Goal: Navigation & Orientation: Find specific page/section

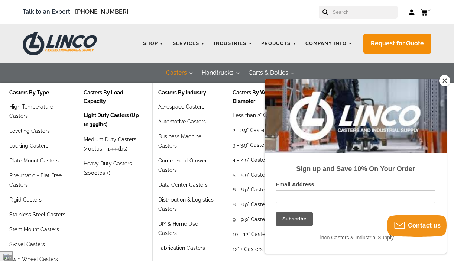
click at [114, 115] on link "Light Duty Casters (Up to 399lbs)" at bounding box center [112, 123] width 57 height 24
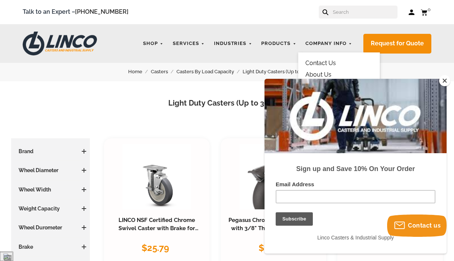
click at [328, 62] on link "Contact Us" at bounding box center [321, 62] width 30 height 7
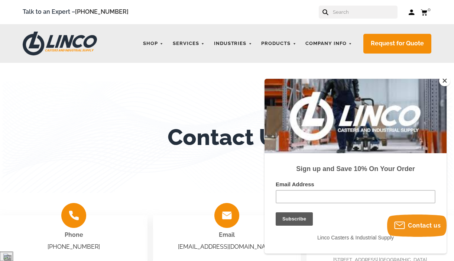
click at [445, 80] on button "Close" at bounding box center [444, 80] width 11 height 11
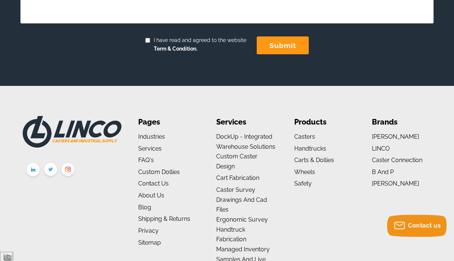
scroll to position [488, 0]
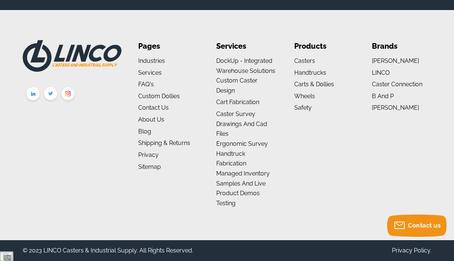
click at [157, 114] on ul "Pages Industries Aerospace Business Machines Industrial Janitorial Marine Envir…" at bounding box center [167, 125] width 59 height 170
click at [156, 111] on link "Contact Us" at bounding box center [153, 107] width 30 height 7
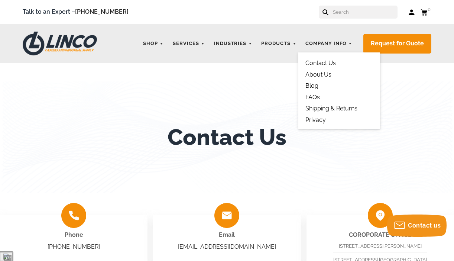
click at [319, 73] on link "About Us" at bounding box center [319, 74] width 26 height 7
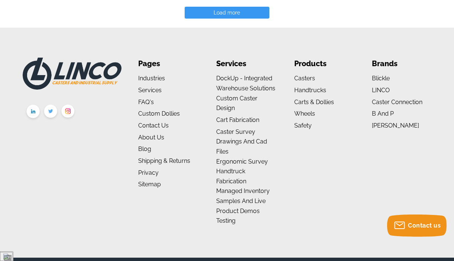
scroll to position [1537, 0]
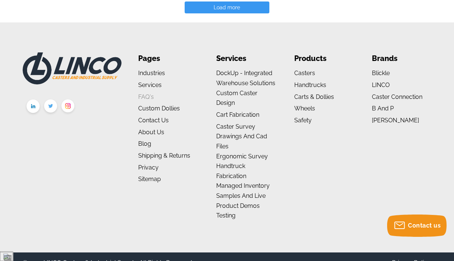
click at [145, 93] on link "FAQ's" at bounding box center [146, 96] width 16 height 7
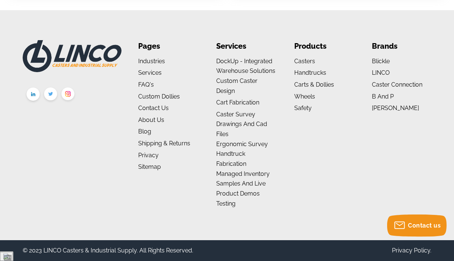
scroll to position [689, 0]
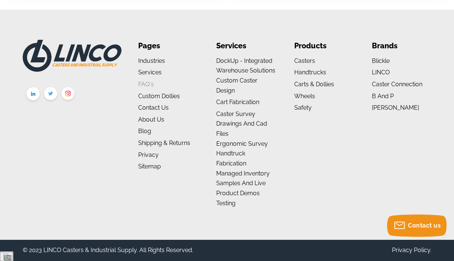
click at [147, 83] on link "FAQ's" at bounding box center [146, 84] width 16 height 7
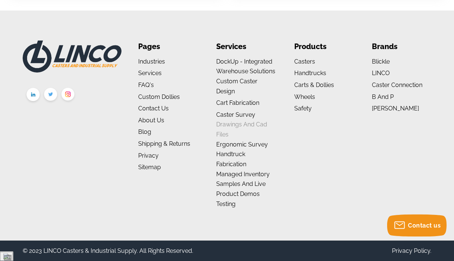
scroll to position [689, 0]
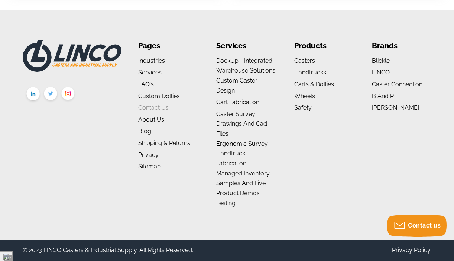
click at [158, 108] on link "Contact Us" at bounding box center [153, 107] width 30 height 7
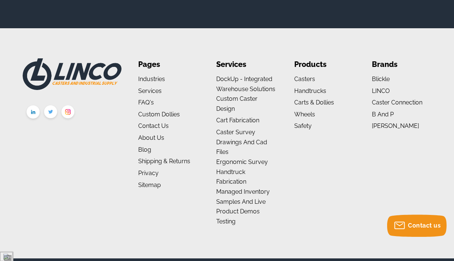
scroll to position [488, 0]
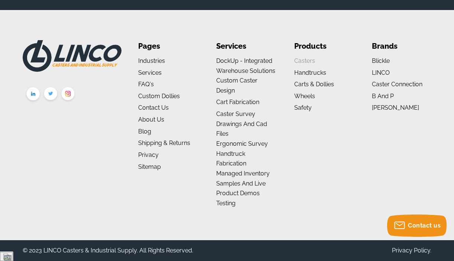
click at [308, 59] on link "Casters" at bounding box center [304, 60] width 21 height 7
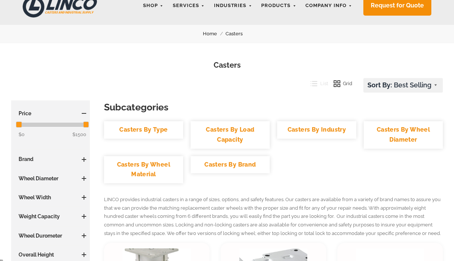
scroll to position [38, 0]
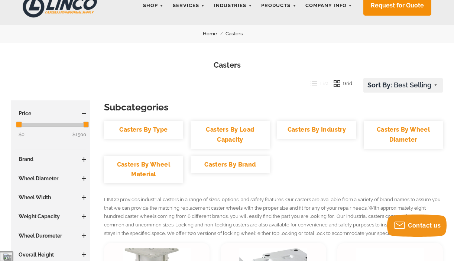
click at [237, 132] on link "Casters By Load Capacity" at bounding box center [230, 134] width 79 height 27
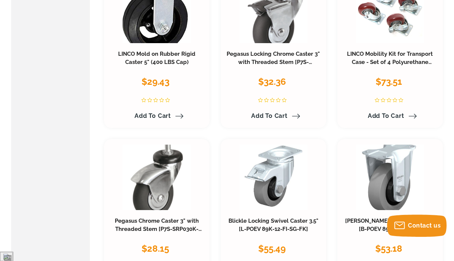
scroll to position [3268, 0]
